Goal: Transaction & Acquisition: Purchase product/service

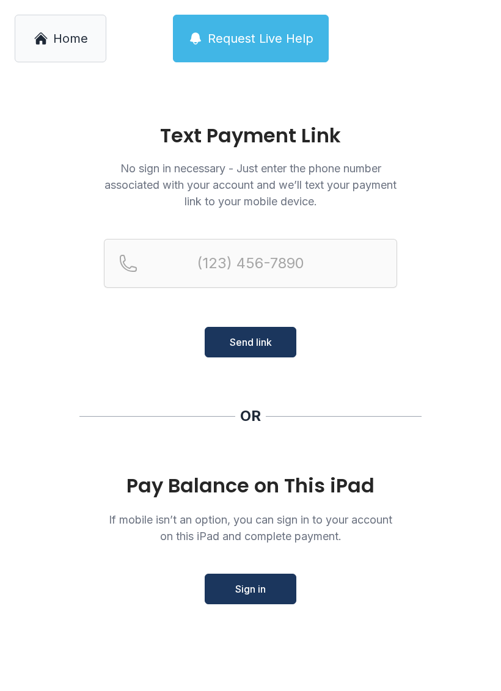
click at [67, 49] on link "Home" at bounding box center [61, 39] width 92 height 48
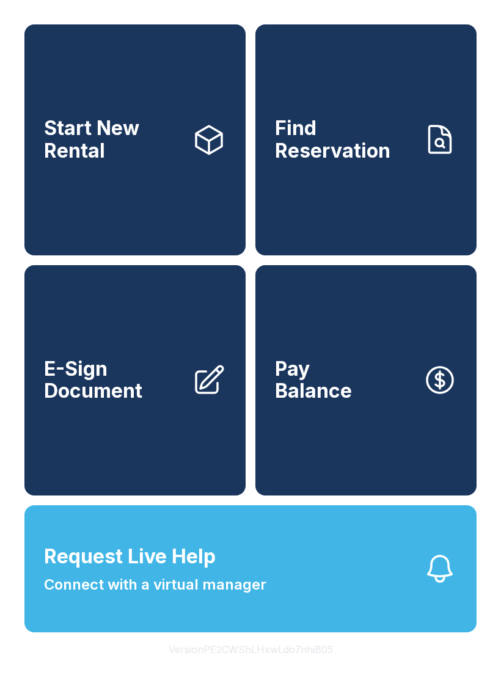
click at [340, 428] on link "Pay Balance" at bounding box center [366, 380] width 221 height 231
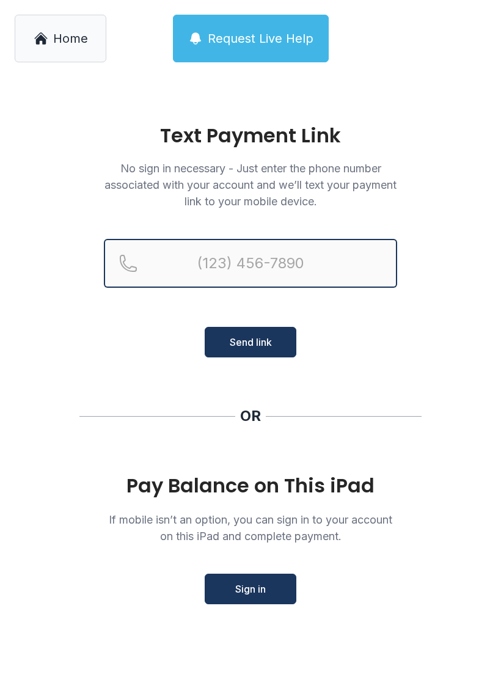
click at [286, 262] on input "Reservation phone number" at bounding box center [250, 263] width 293 height 49
type input "("
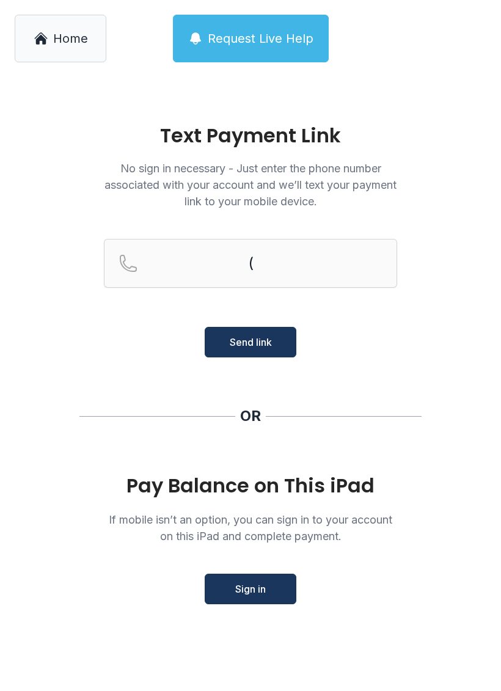
click at [438, 406] on main "Text Payment Link No sign in necessary - Just enter the phone number associated…" at bounding box center [250, 384] width 501 height 614
click at [254, 578] on button "Sign in" at bounding box center [251, 589] width 92 height 31
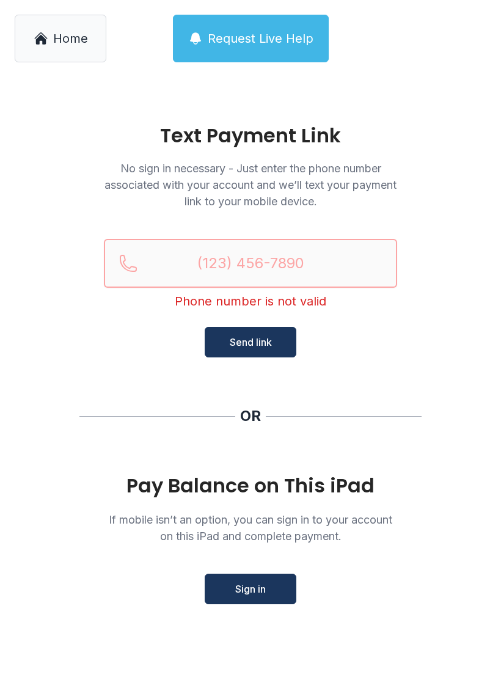
click at [279, 261] on input "Reservation phone number" at bounding box center [250, 263] width 293 height 49
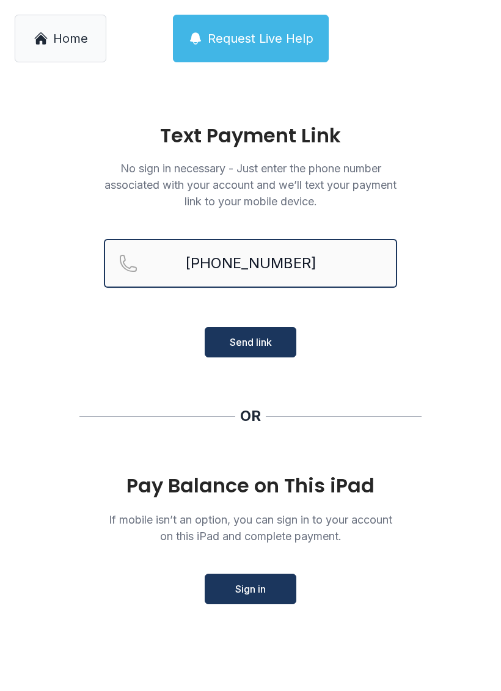
type input "[PHONE_NUMBER]"
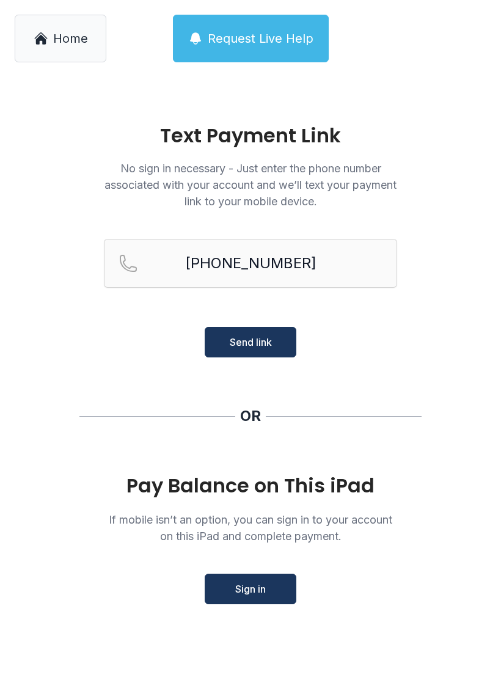
click at [259, 346] on span "Send link" at bounding box center [251, 342] width 42 height 15
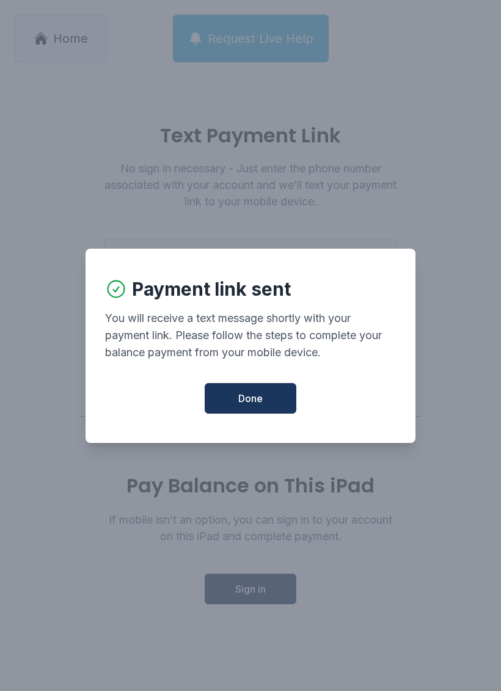
click at [261, 395] on button "Done" at bounding box center [251, 398] width 92 height 31
